Goal: Download file/media

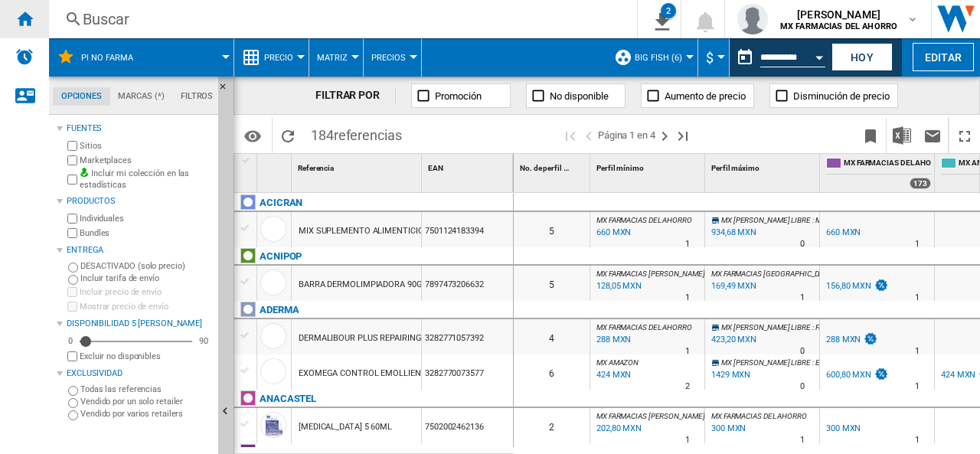
click at [22, 15] on ng-md-icon "Inicio" at bounding box center [24, 18] width 18 height 18
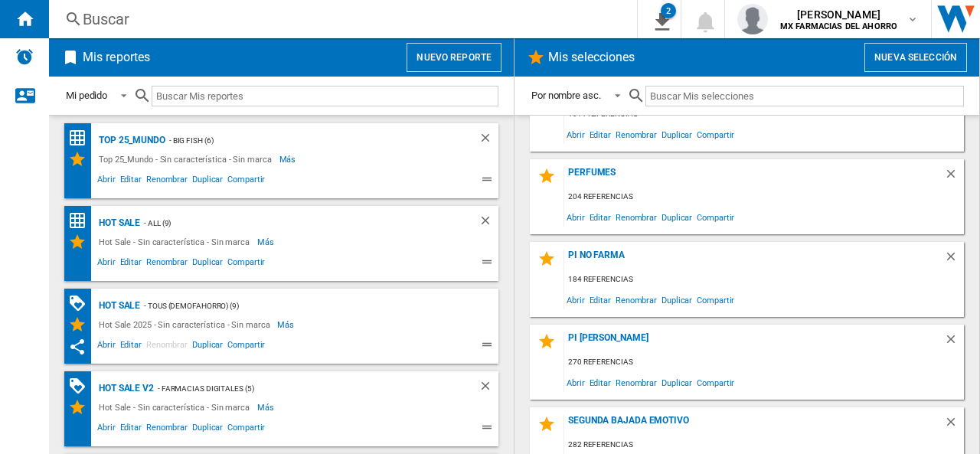
scroll to position [384, 0]
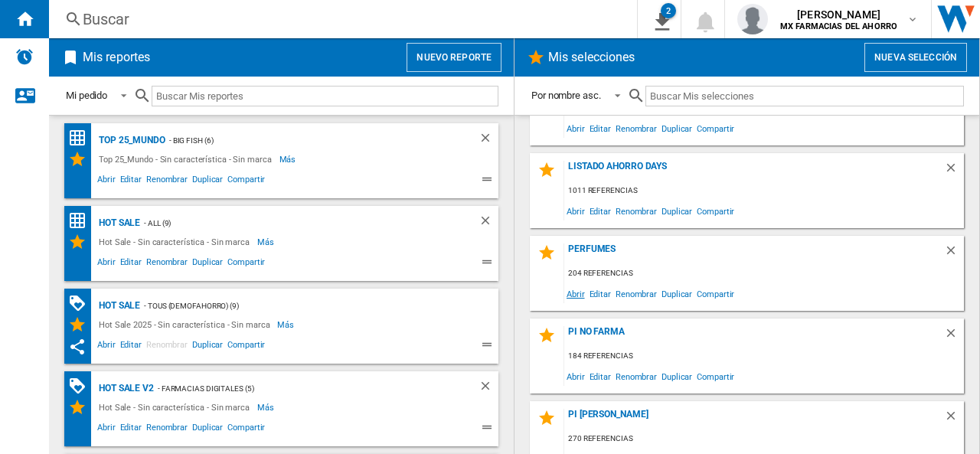
click at [576, 293] on span "Abrir" at bounding box center [575, 293] width 23 height 21
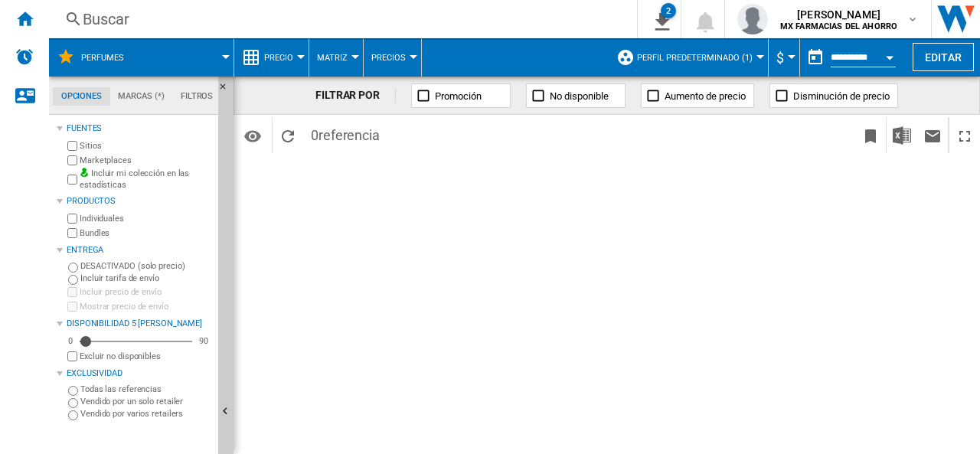
click at [722, 56] on span "Perfil predeterminado (1)" at bounding box center [695, 58] width 116 height 10
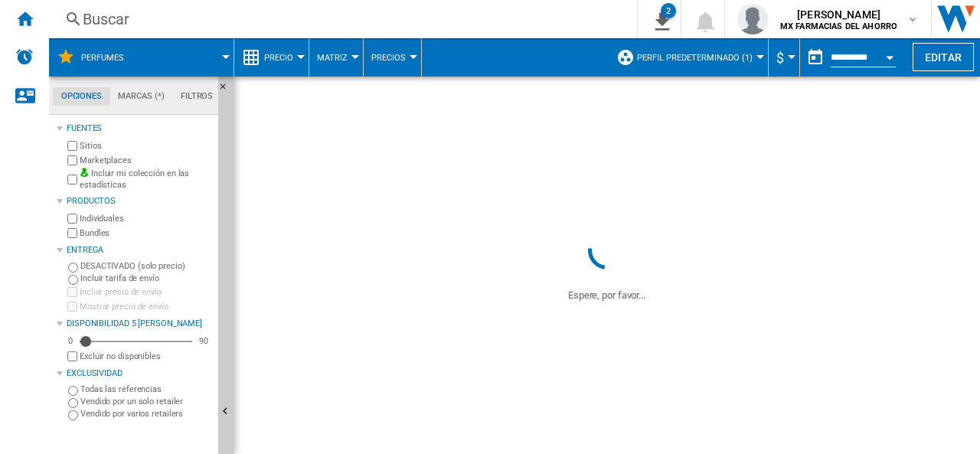
click at [707, 54] on span "Perfil predeterminado (1)" at bounding box center [695, 58] width 116 height 10
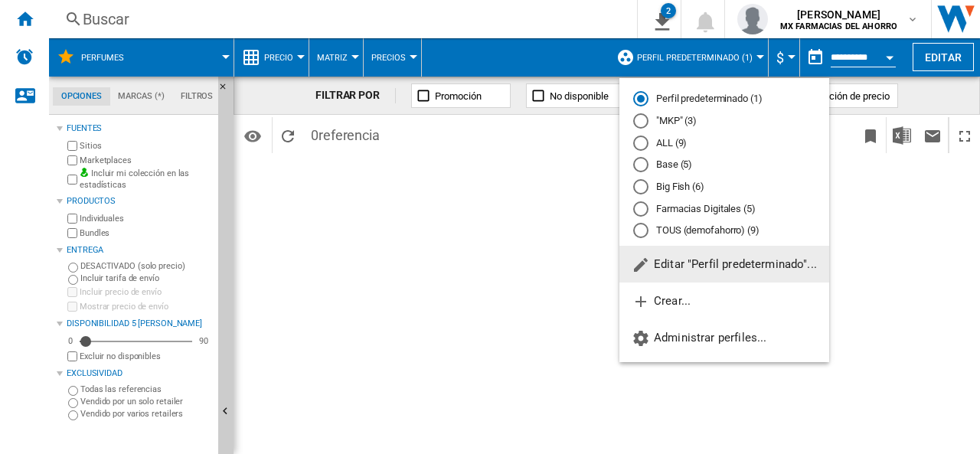
click at [668, 122] on md-radio-button ""MKP" (3)" at bounding box center [724, 121] width 182 height 15
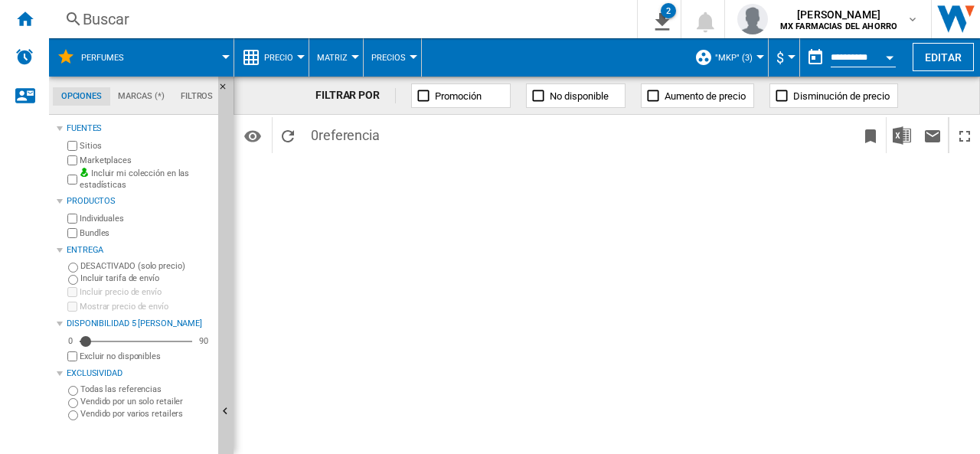
click at [736, 65] on button ""MKP" (3)" at bounding box center [737, 57] width 45 height 38
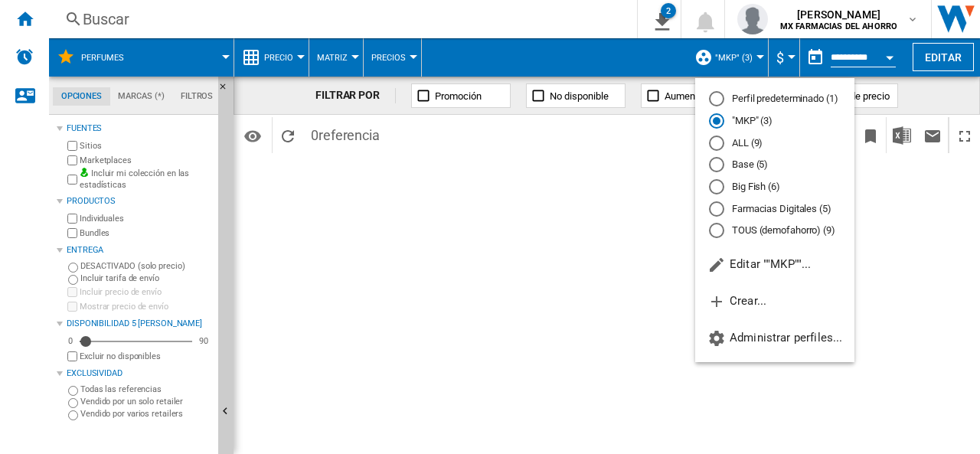
click at [905, 241] on md-backdrop at bounding box center [490, 227] width 980 height 454
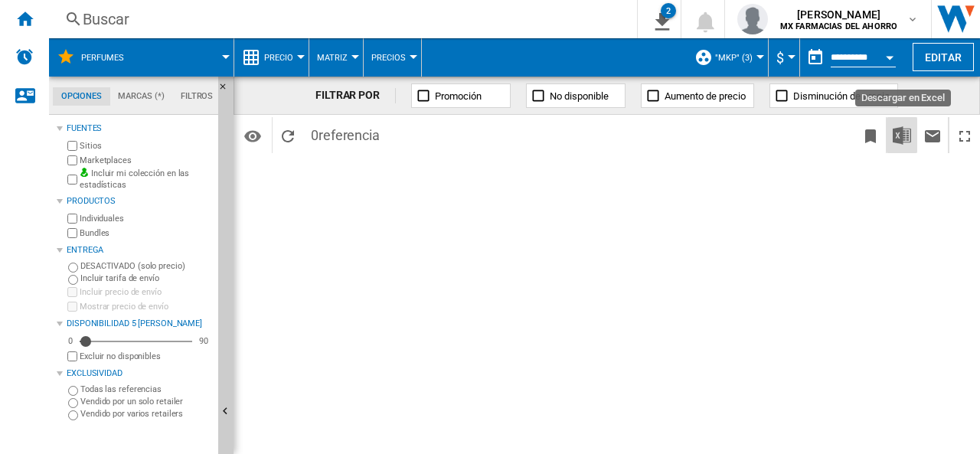
click at [903, 138] on img "Descargar en Excel" at bounding box center [902, 135] width 18 height 18
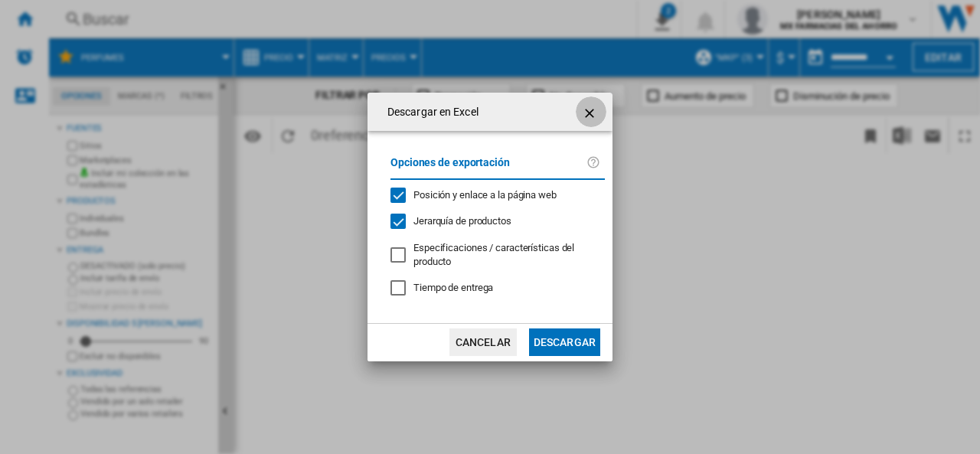
click at [586, 110] on ng-md-icon "getI18NText('BUTTONS.CLOSE_DIALOG')" at bounding box center [591, 113] width 18 height 18
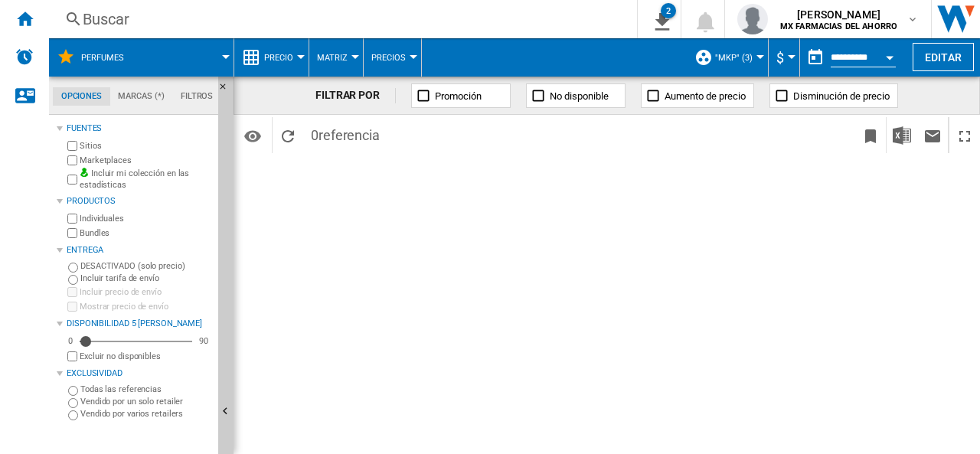
click at [704, 227] on div "FILTRAR POR Promoción No disponible Aumento de precio Disminución de precio Ide…" at bounding box center [607, 265] width 746 height 377
click at [962, 49] on button "Editar" at bounding box center [943, 57] width 61 height 28
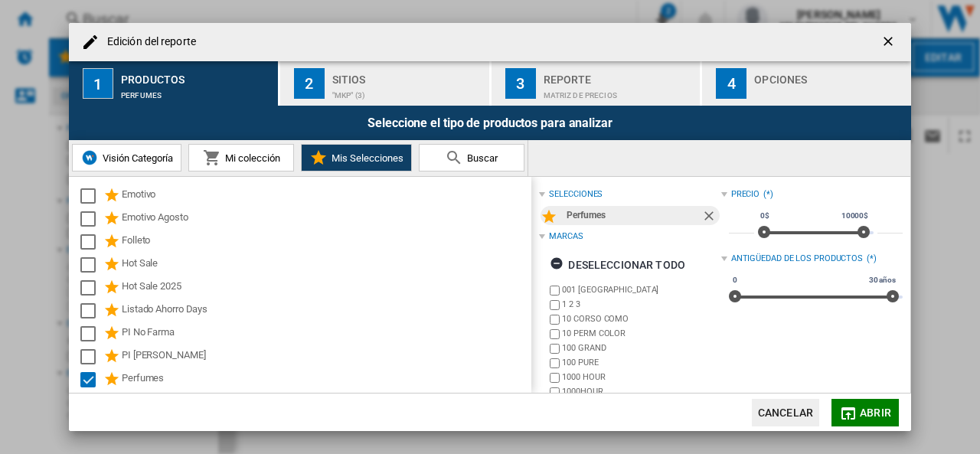
click at [864, 413] on span "Abrir" at bounding box center [875, 413] width 31 height 12
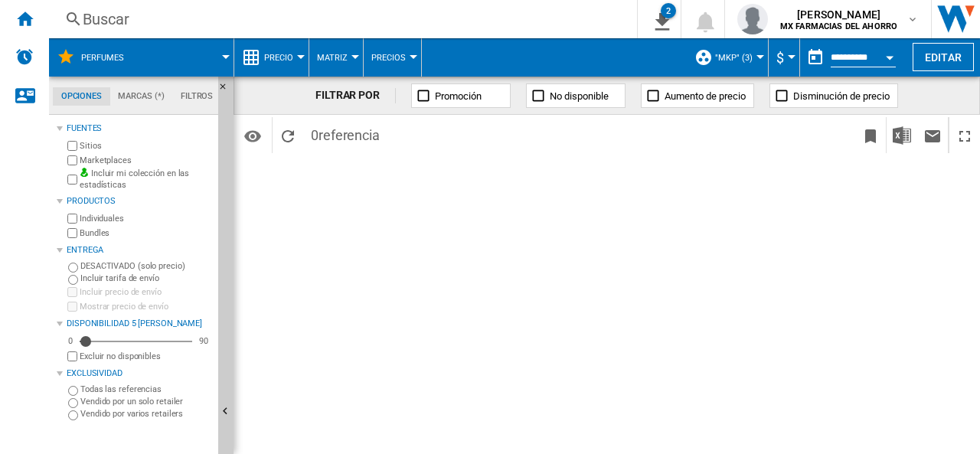
click at [113, 172] on label "Incluir mi colección en las estadísticas" at bounding box center [146, 180] width 132 height 24
click at [113, 171] on label "Incluir mi colección en las estadísticas" at bounding box center [146, 180] width 132 height 24
click at [100, 158] on label "Marketplaces" at bounding box center [146, 160] width 132 height 11
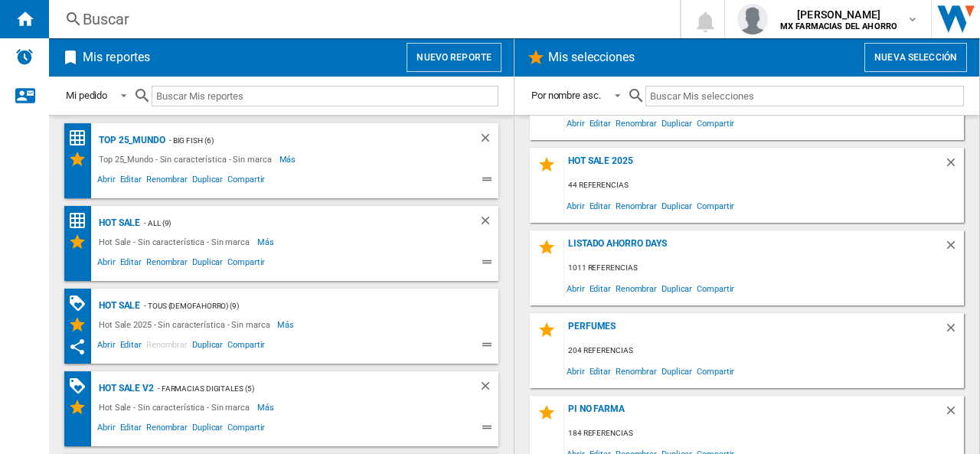
scroll to position [383, 0]
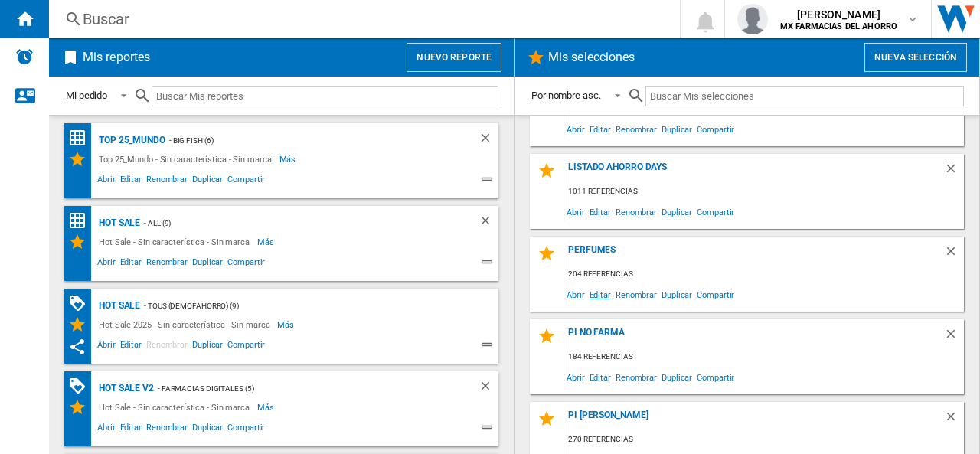
click at [600, 296] on span "Editar" at bounding box center [600, 294] width 26 height 21
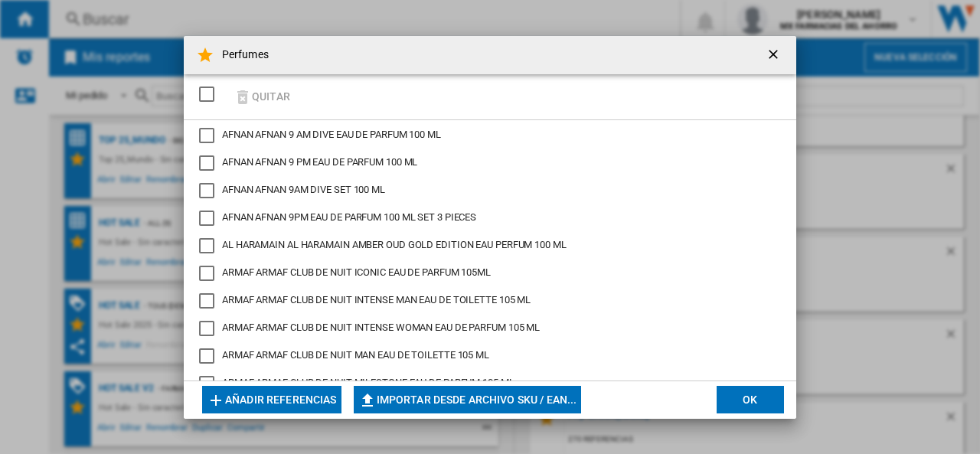
click at [743, 398] on button "OK" at bounding box center [750, 400] width 67 height 28
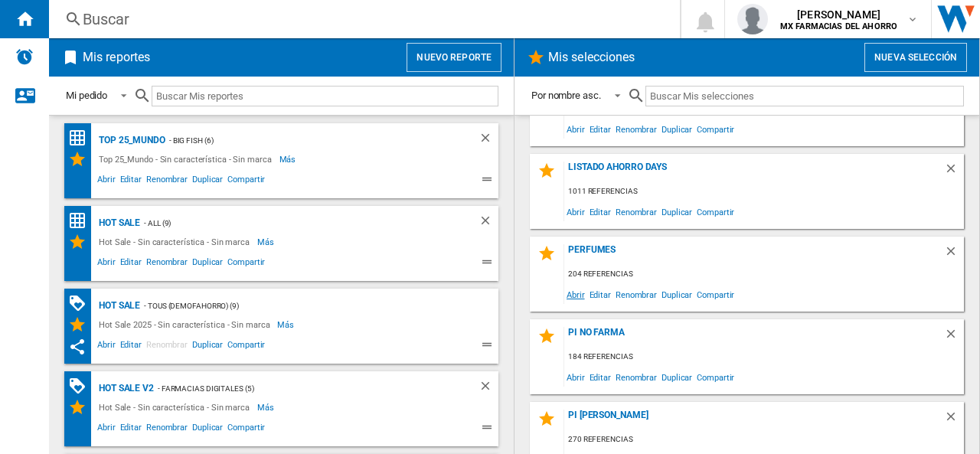
click at [580, 295] on span "Abrir" at bounding box center [575, 294] width 23 height 21
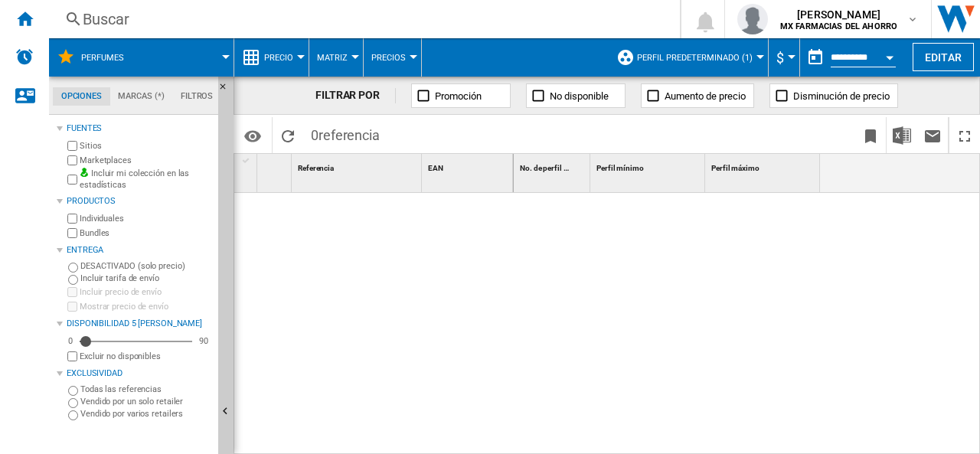
click at [707, 53] on span "Perfil predeterminado (1)" at bounding box center [695, 58] width 116 height 10
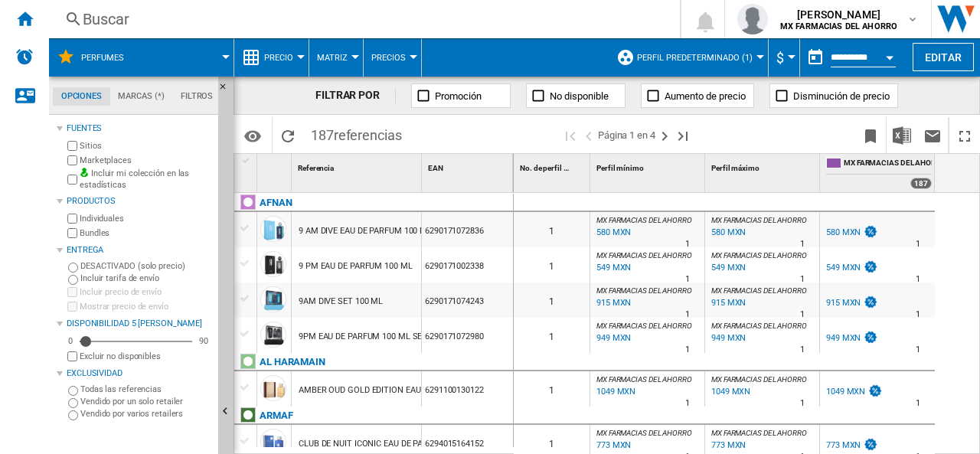
click at [727, 47] on button "Perfil predeterminado (1)" at bounding box center [698, 57] width 123 height 38
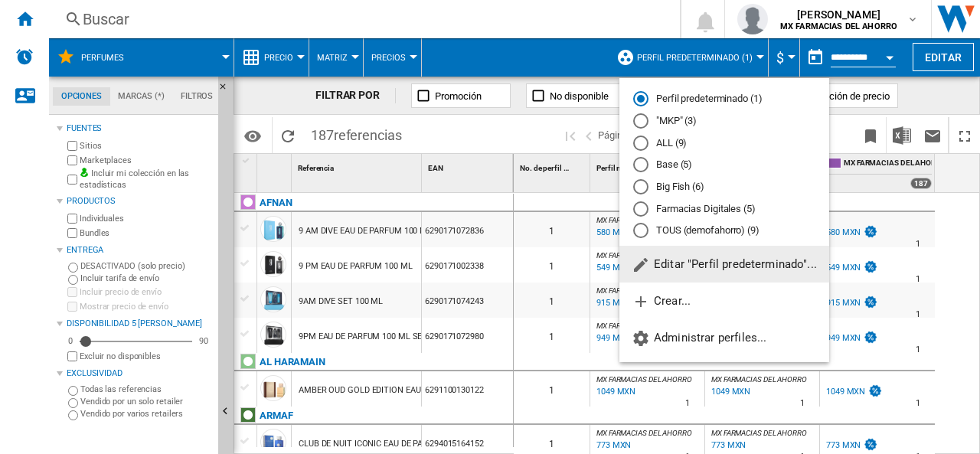
click at [672, 123] on md-radio-button ""MKP" (3)" at bounding box center [724, 121] width 182 height 15
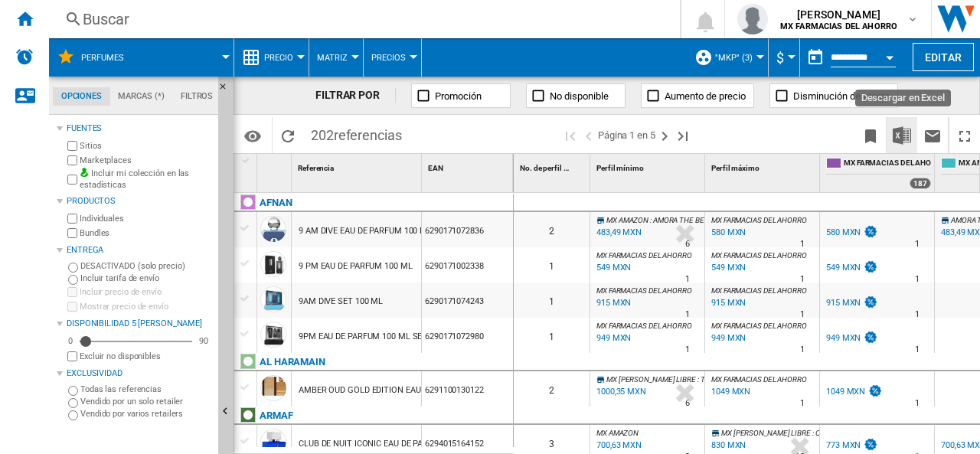
click at [891, 126] on button "Descargar en Excel" at bounding box center [902, 135] width 31 height 36
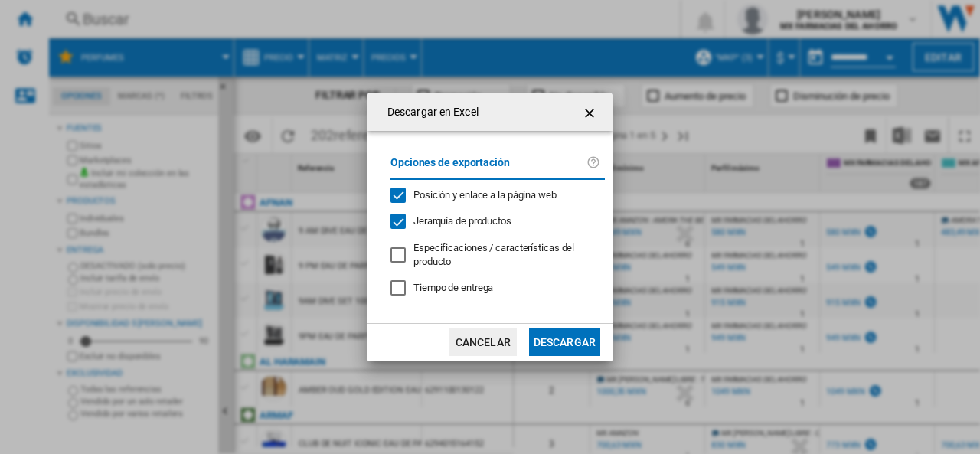
click at [571, 338] on button "Descargar" at bounding box center [564, 342] width 71 height 28
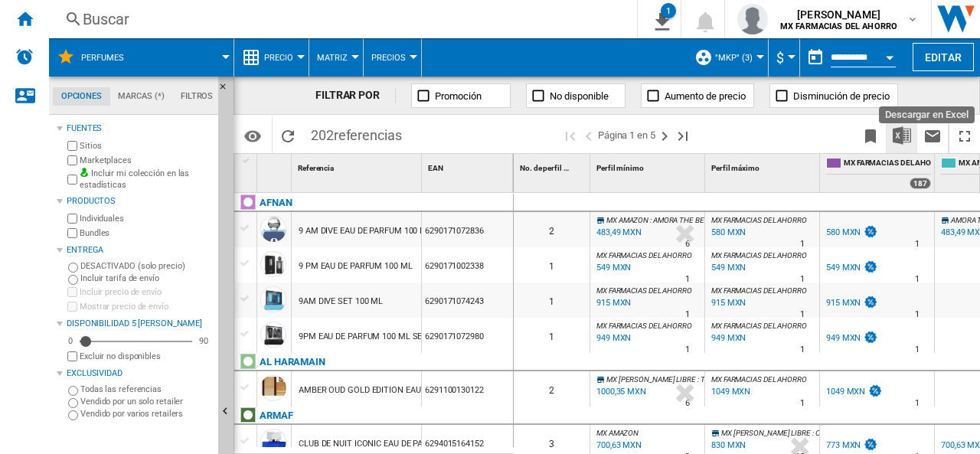
click at [903, 132] on img "Descargar en Excel" at bounding box center [902, 135] width 18 height 18
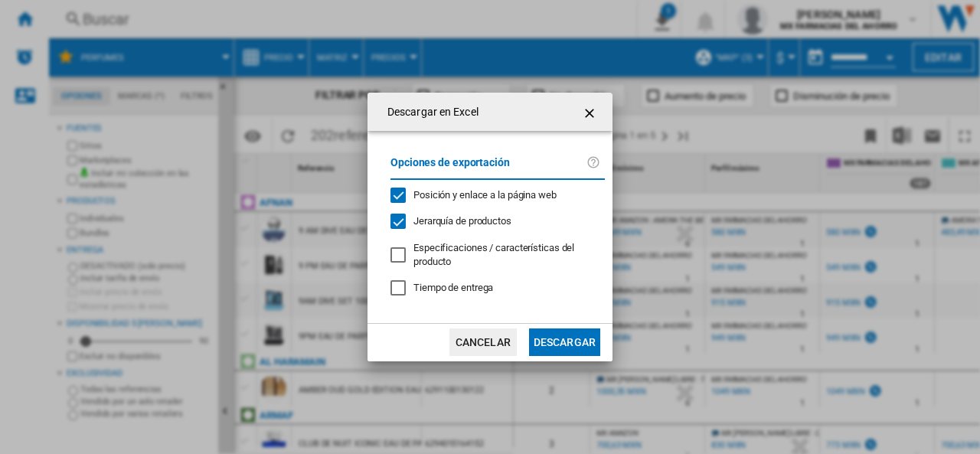
click at [590, 344] on button "Descargar" at bounding box center [564, 342] width 71 height 28
